Goal: Information Seeking & Learning: Find specific fact

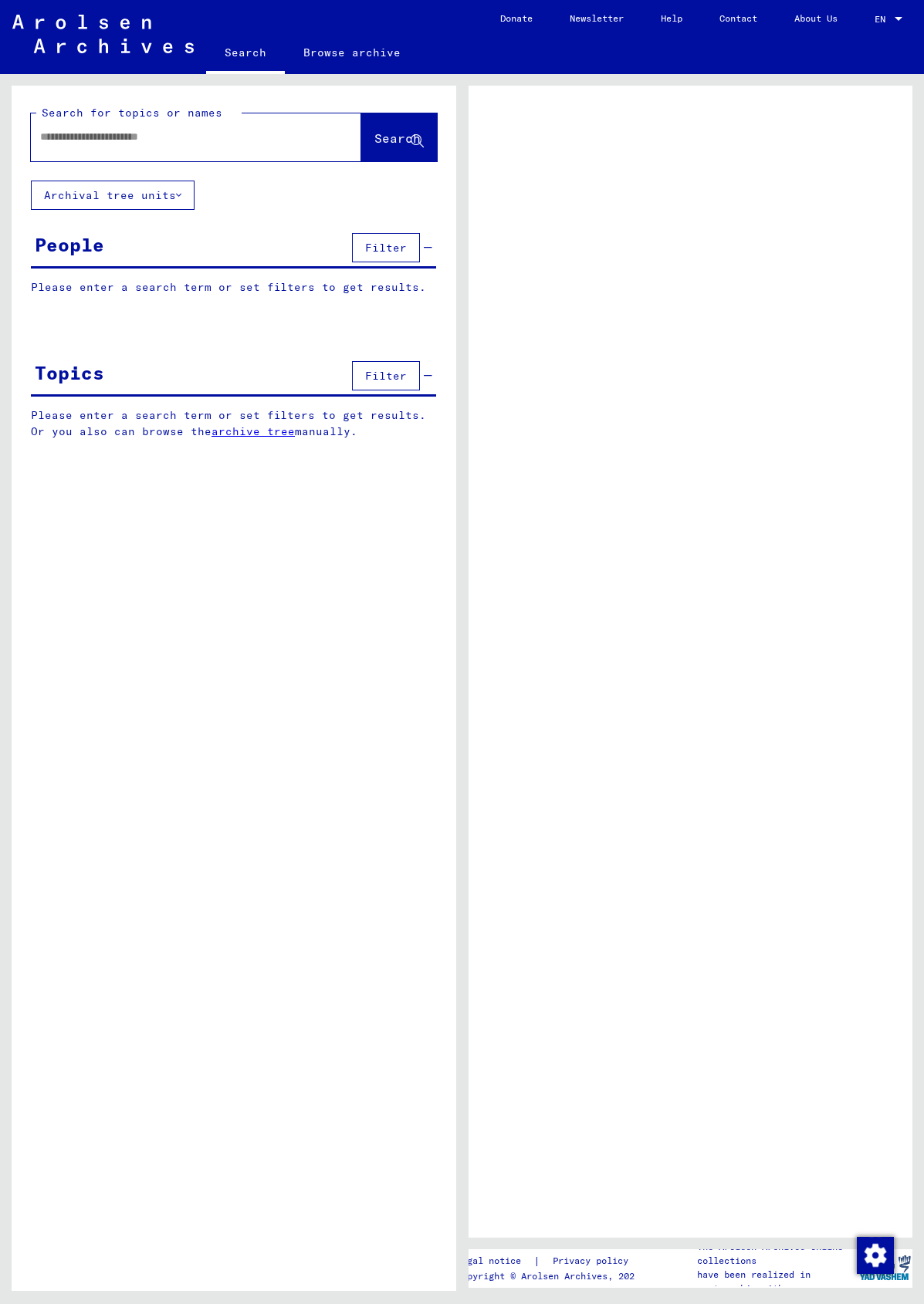
click at [107, 143] on input "text" at bounding box center [182, 137] width 284 height 16
click at [375, 133] on span "Search" at bounding box center [398, 138] width 46 height 15
click at [377, 139] on span "Search" at bounding box center [398, 138] width 46 height 15
click at [879, 1251] on img "Change consent" at bounding box center [875, 1255] width 37 height 37
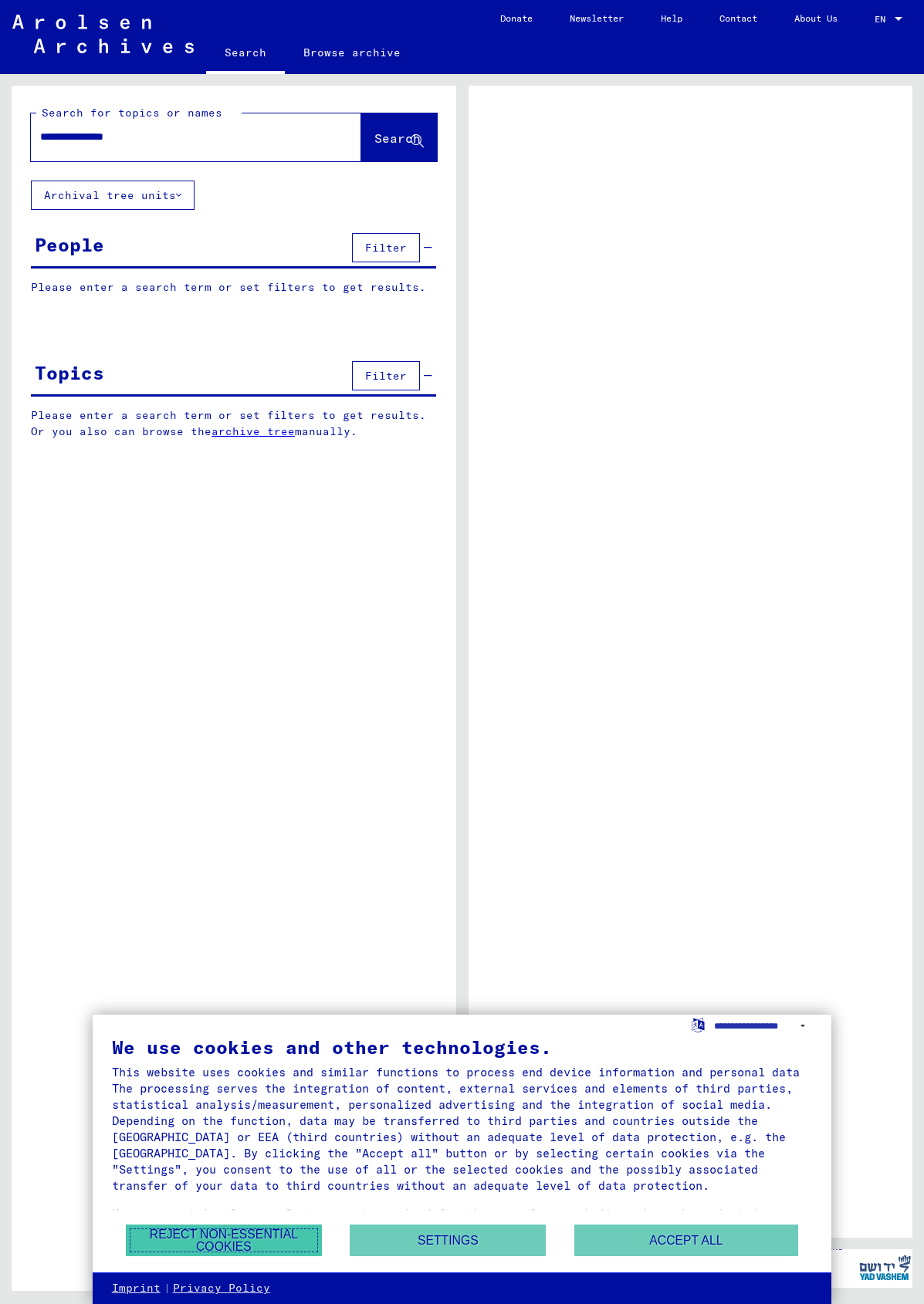
click at [199, 1237] on button "Reject non-essential cookies" at bounding box center [224, 1241] width 196 height 32
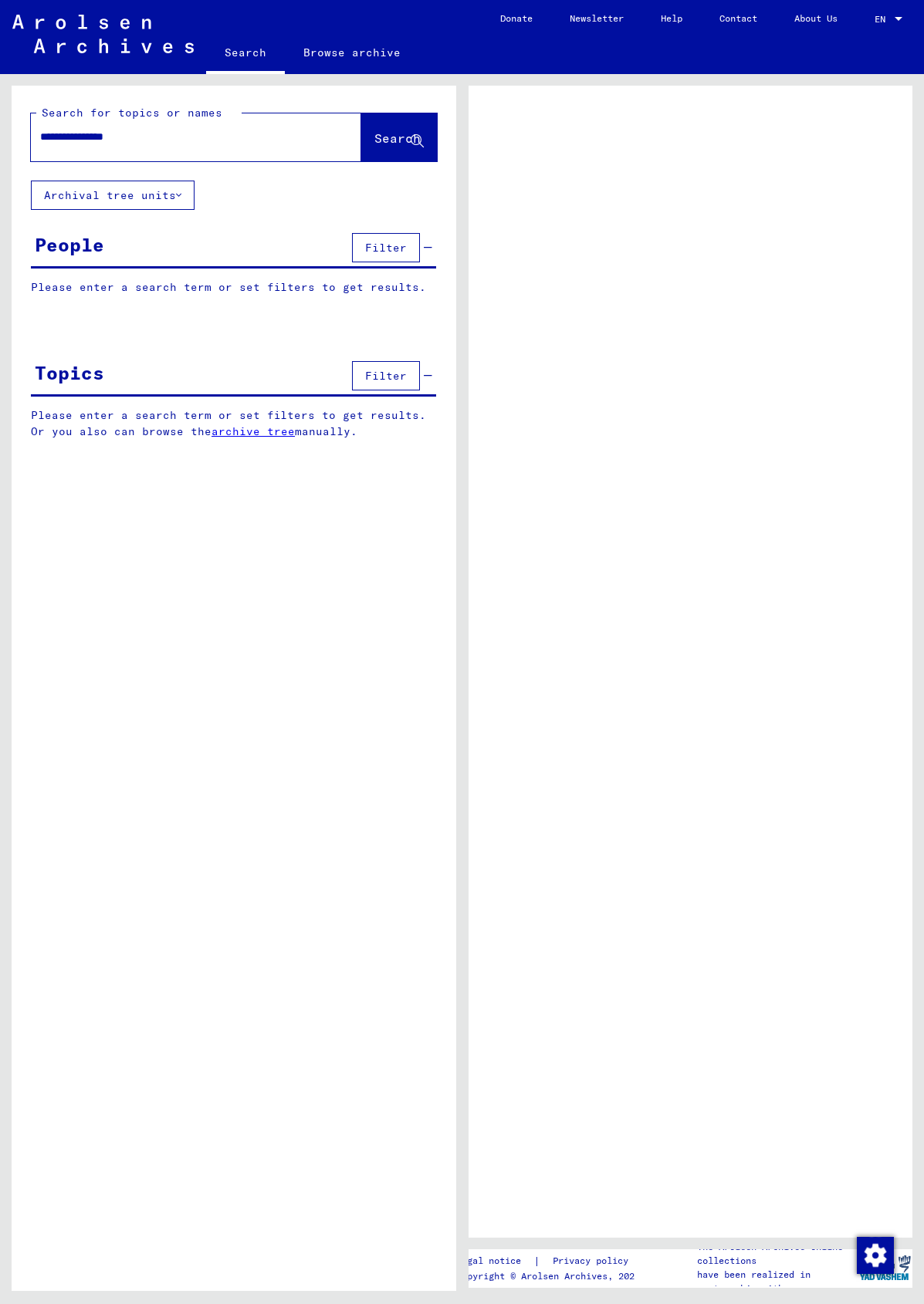
click at [375, 139] on span "Search" at bounding box center [398, 138] width 46 height 15
click at [375, 141] on span "Search" at bounding box center [398, 138] width 46 height 15
click at [134, 195] on button "Archival tree units" at bounding box center [112, 195] width 163 height 29
click at [225, 132] on input "**********" at bounding box center [182, 137] width 284 height 16
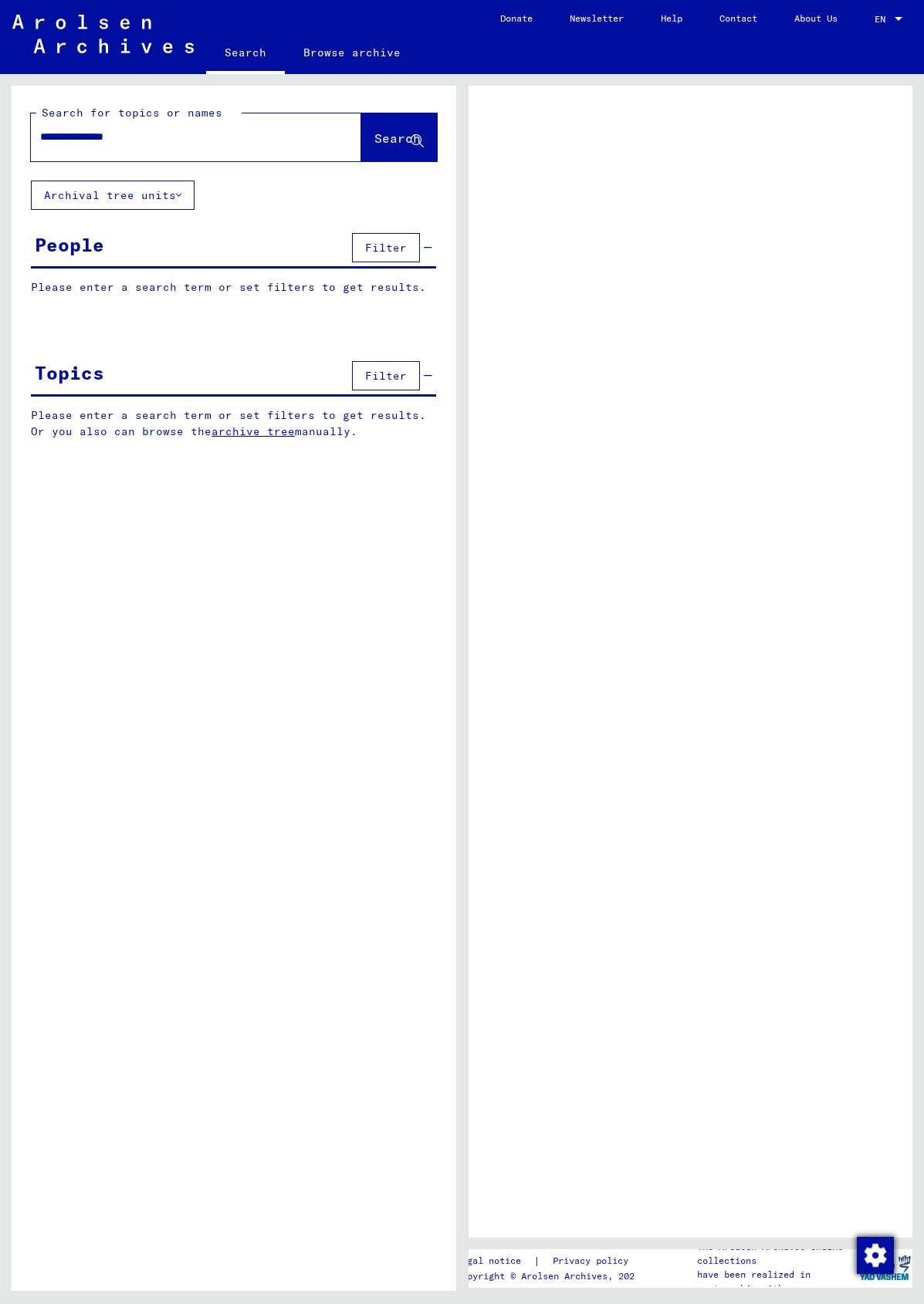
click at [870, 1251] on img "Change consent" at bounding box center [875, 1255] width 37 height 37
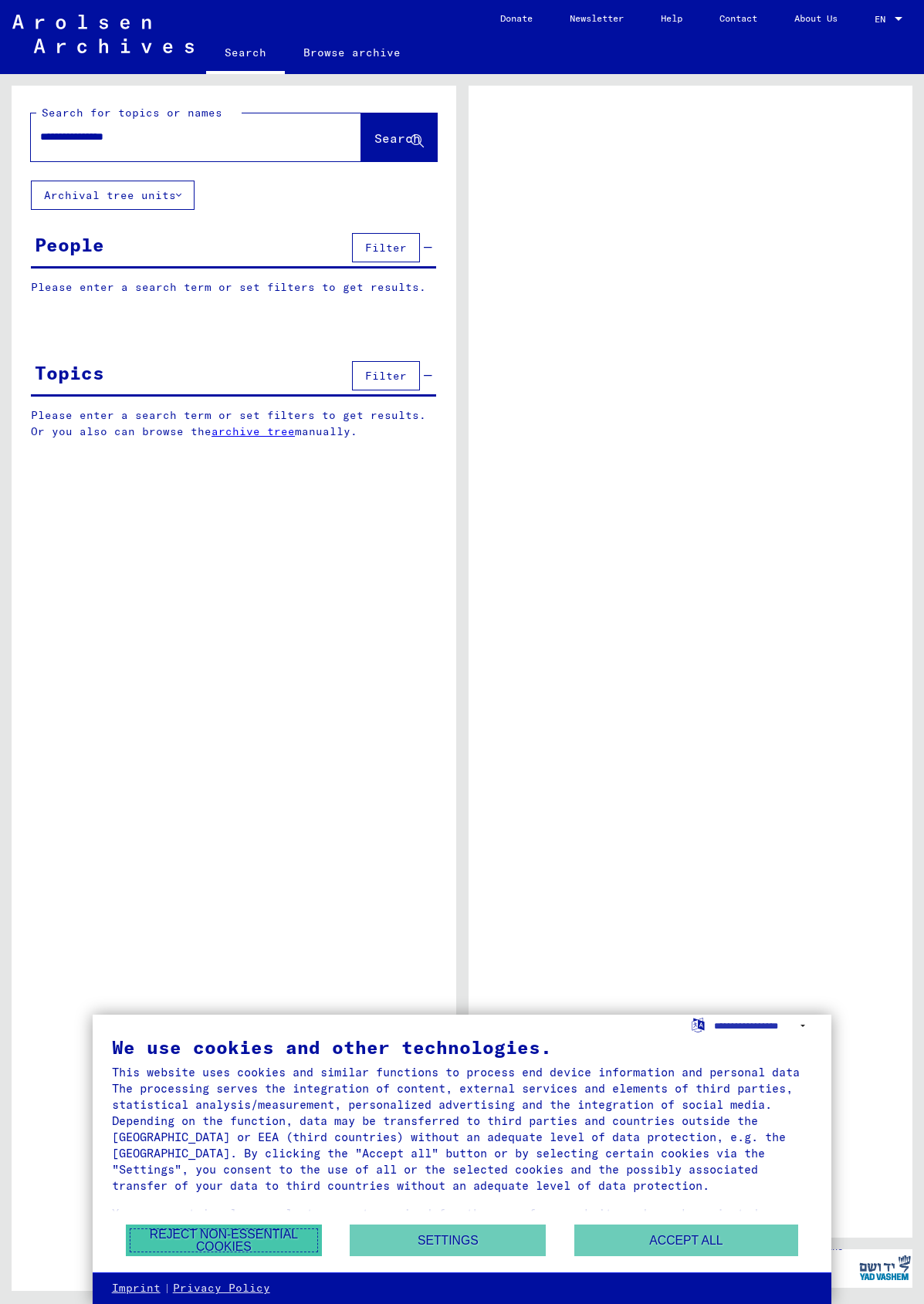
click at [238, 1240] on button "Reject non-essential cookies" at bounding box center [224, 1241] width 196 height 32
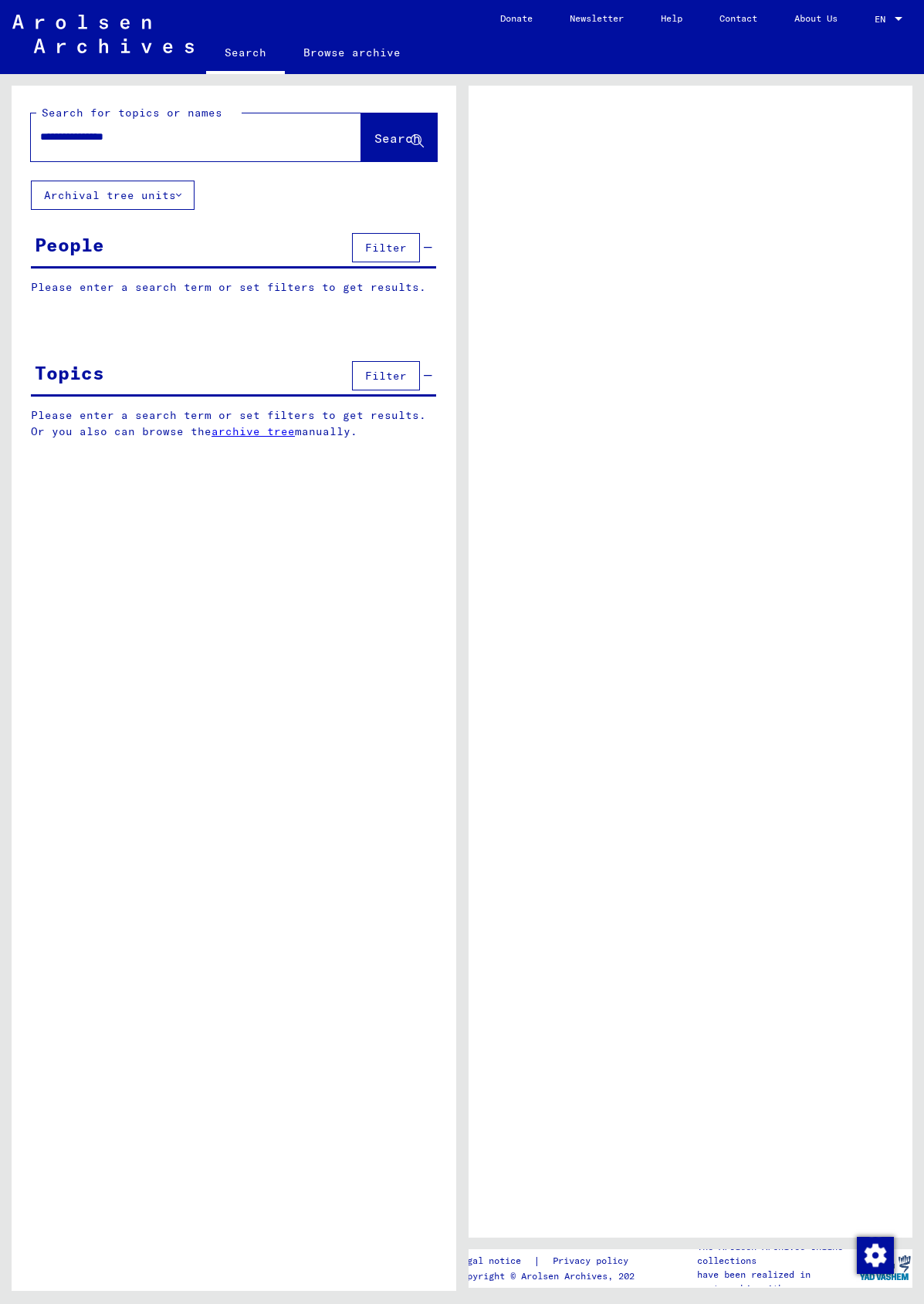
click at [171, 145] on div "**********" at bounding box center [178, 137] width 293 height 35
drag, startPoint x: 171, startPoint y: 135, endPoint x: -1, endPoint y: 129, distance: 172.1
click at [0, 129] on html "**********" at bounding box center [462, 652] width 924 height 1304
type input "**********"
click at [378, 135] on span "Search" at bounding box center [398, 138] width 46 height 15
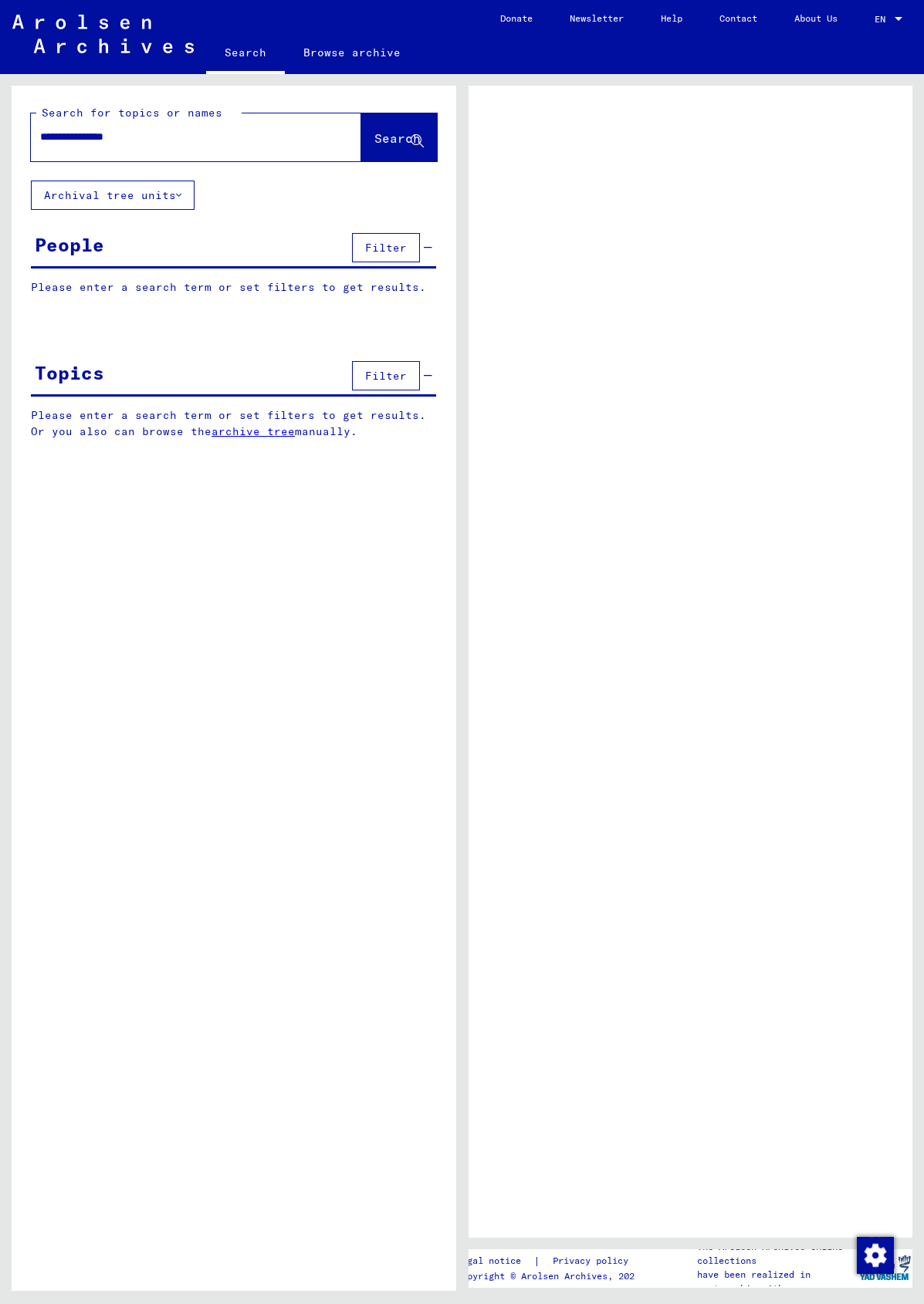
click at [414, 135] on icon at bounding box center [417, 141] width 13 height 13
click at [386, 134] on span "Search" at bounding box center [398, 138] width 46 height 15
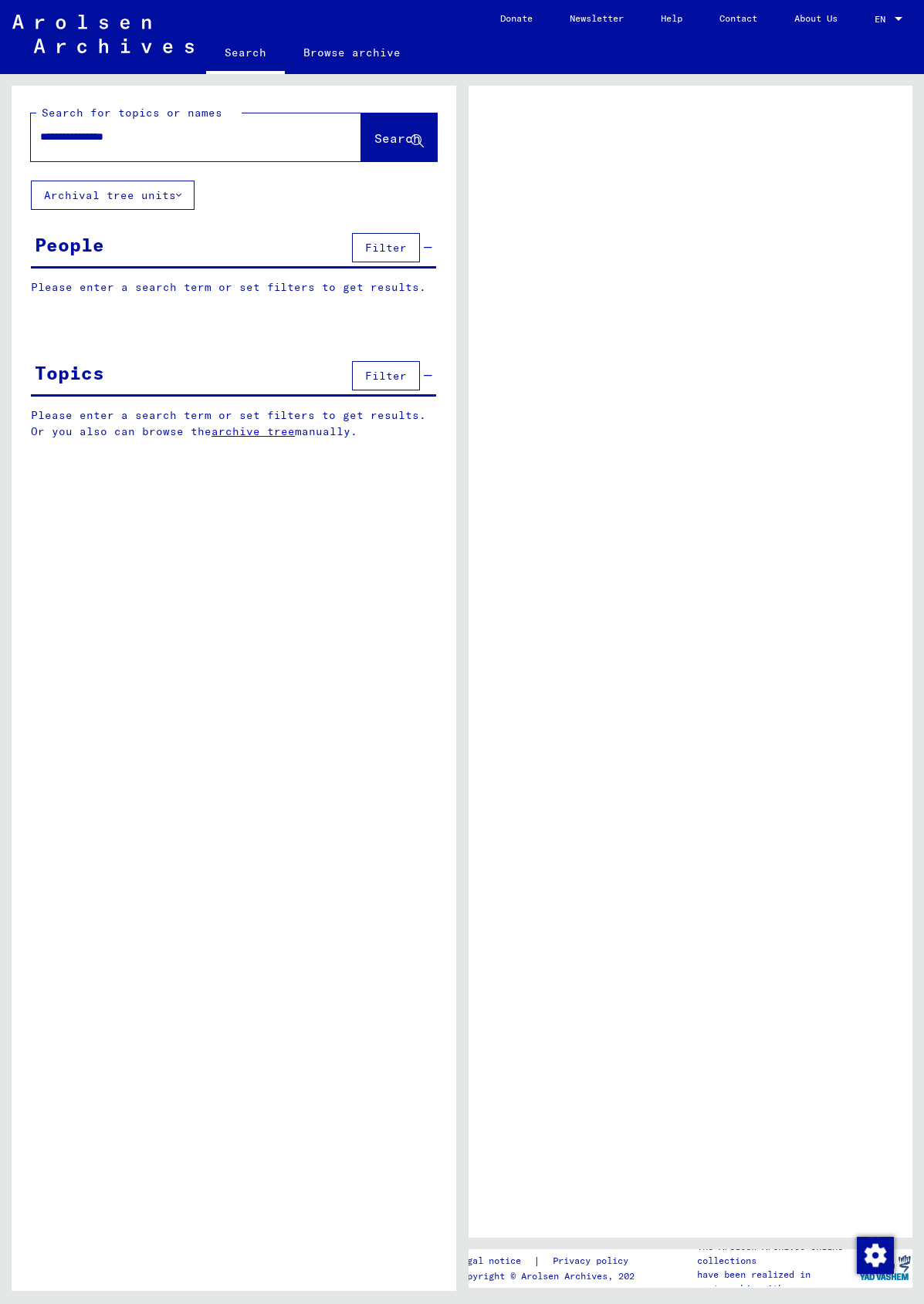
click at [386, 134] on span "Search" at bounding box center [398, 138] width 46 height 15
click at [286, 288] on p "Please enter a search term or set filters to get results." at bounding box center [234, 288] width 405 height 16
click at [373, 249] on span "Filter" at bounding box center [386, 247] width 41 height 14
